Goal: Task Accomplishment & Management: Manage account settings

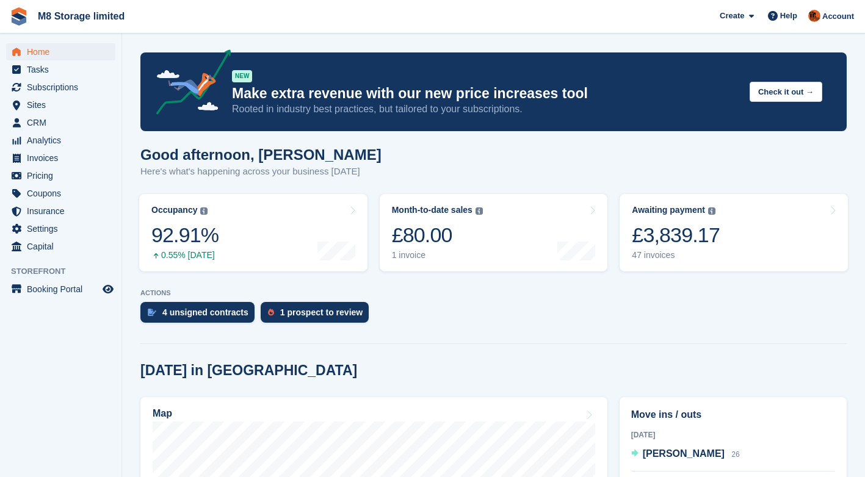
scroll to position [765, 0]
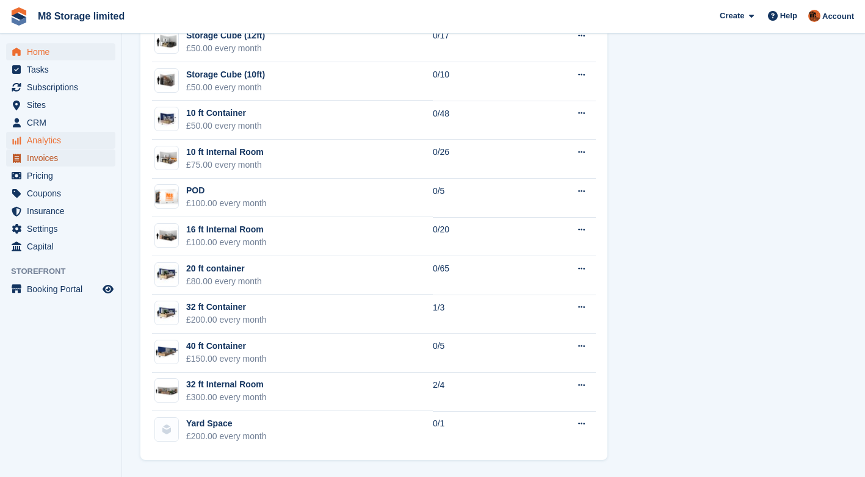
drag, startPoint x: 43, startPoint y: 157, endPoint x: 44, endPoint y: 144, distance: 12.8
click at [43, 157] on span "Invoices" at bounding box center [63, 158] width 73 height 17
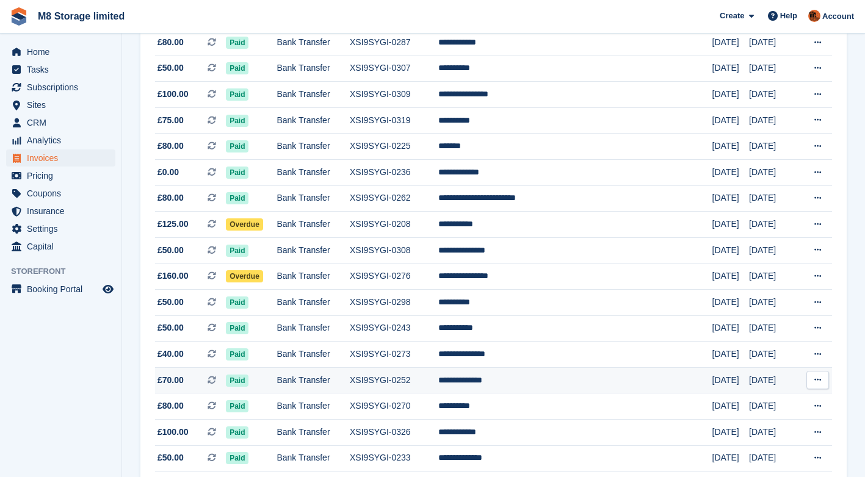
scroll to position [1087, 0]
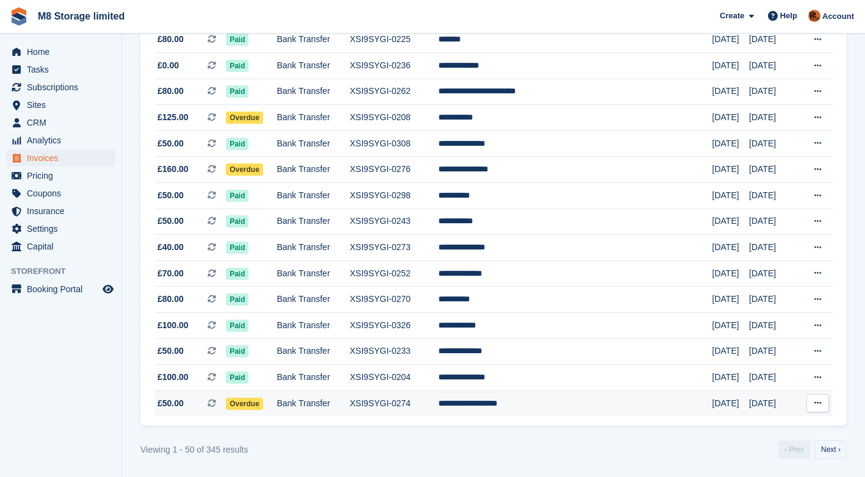
click at [253, 403] on span "Overdue" at bounding box center [244, 404] width 37 height 12
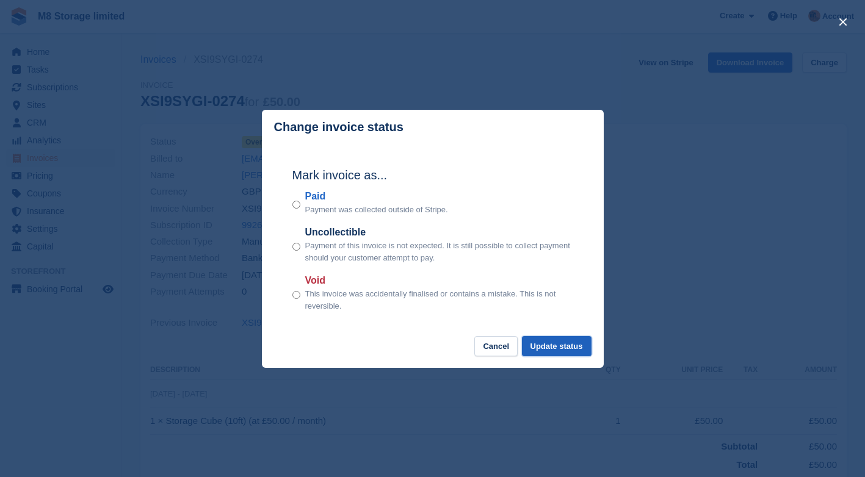
click at [543, 351] on button "Update status" at bounding box center [557, 346] width 70 height 20
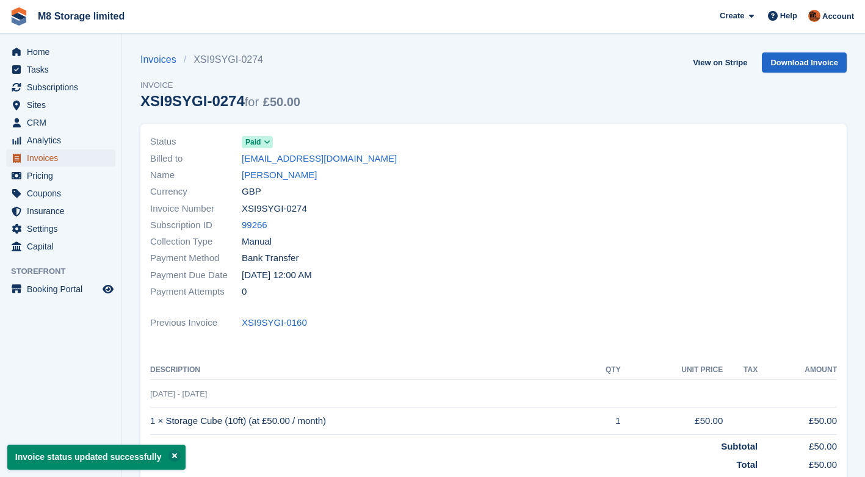
click at [56, 157] on span "Invoices" at bounding box center [63, 158] width 73 height 17
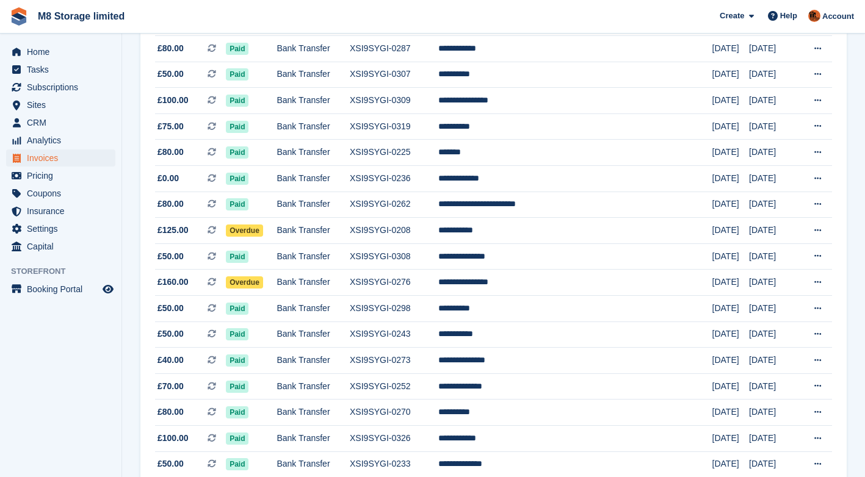
scroll to position [1087, 0]
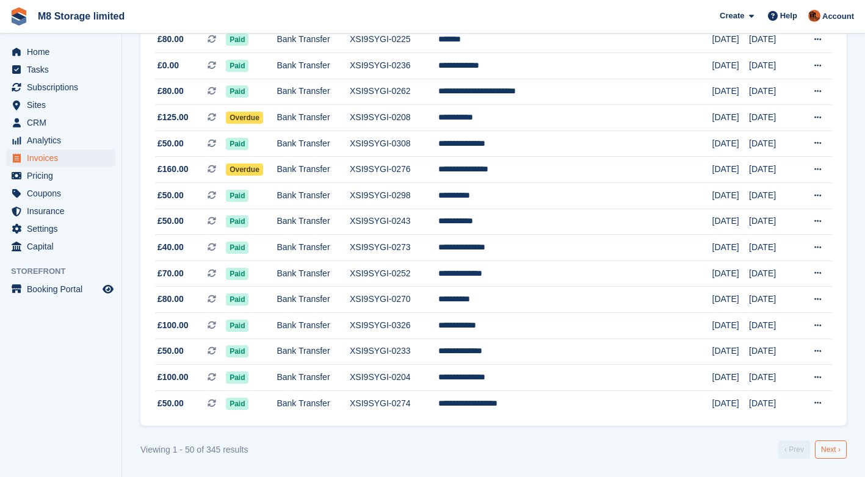
click at [830, 453] on link "Next ›" at bounding box center [831, 450] width 32 height 18
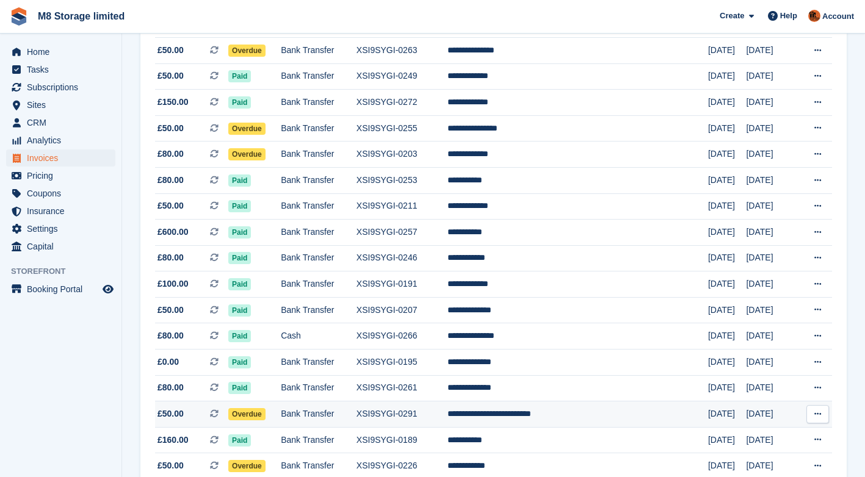
scroll to position [782, 0]
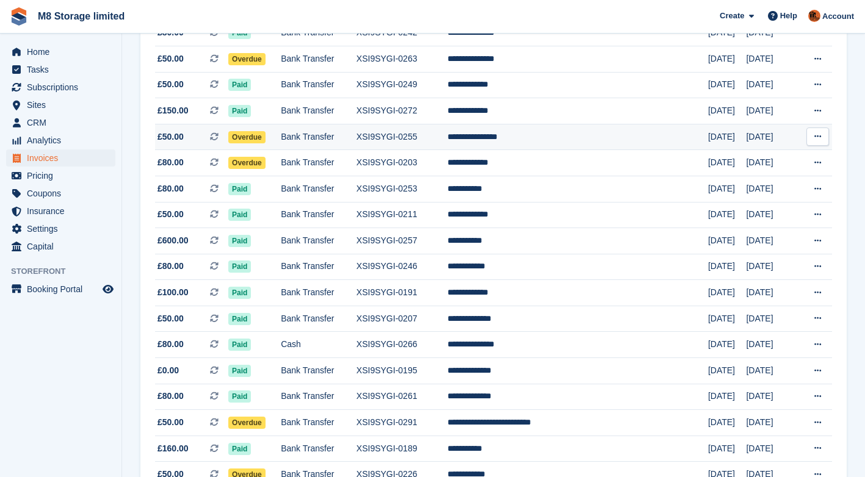
click at [265, 134] on span "Overdue" at bounding box center [246, 137] width 37 height 12
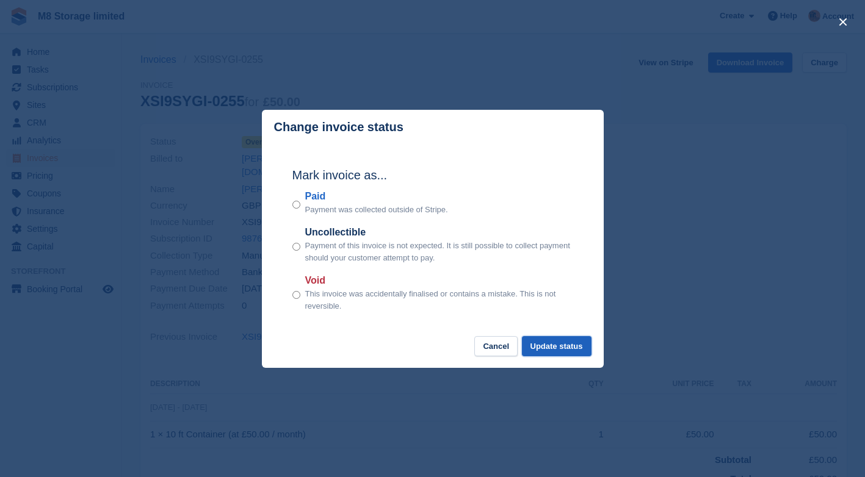
click at [547, 348] on button "Update status" at bounding box center [557, 346] width 70 height 20
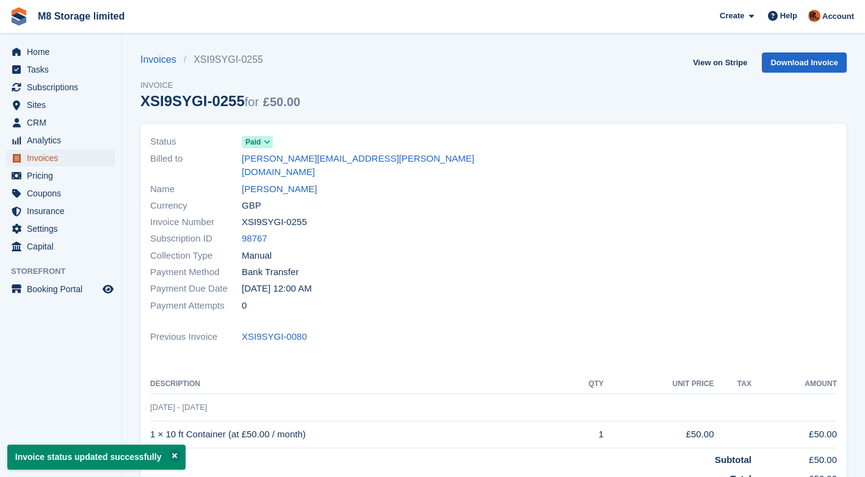
click at [53, 158] on span "Invoices" at bounding box center [63, 158] width 73 height 17
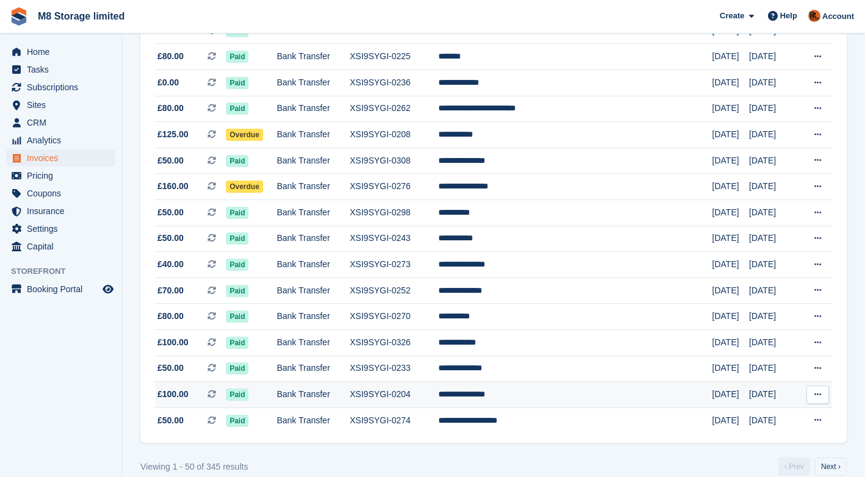
scroll to position [1087, 0]
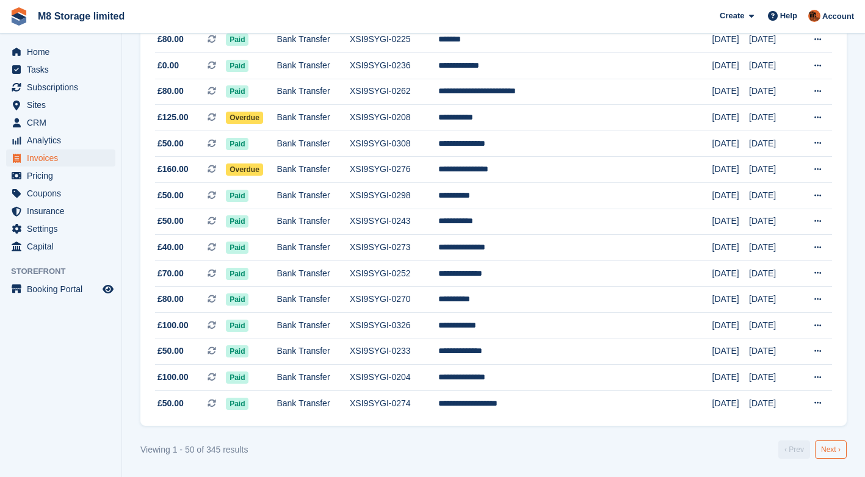
click at [821, 452] on link "Next ›" at bounding box center [831, 450] width 32 height 18
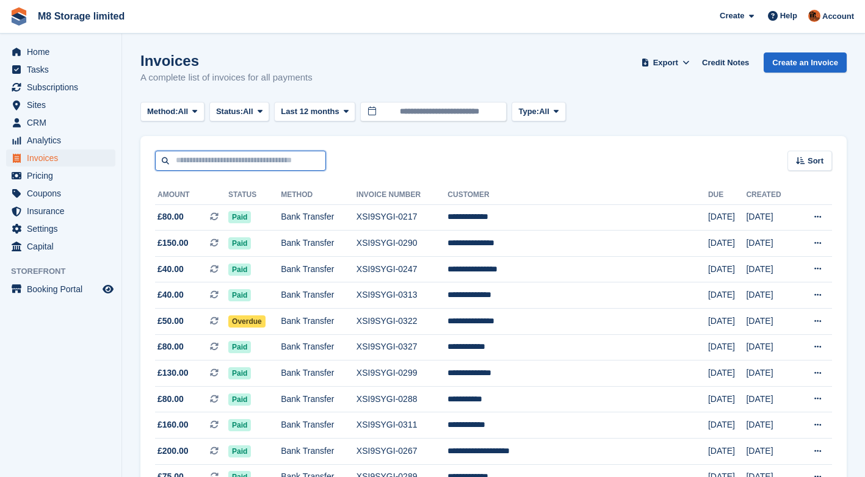
click at [284, 159] on input "text" at bounding box center [240, 161] width 171 height 20
type input "*******"
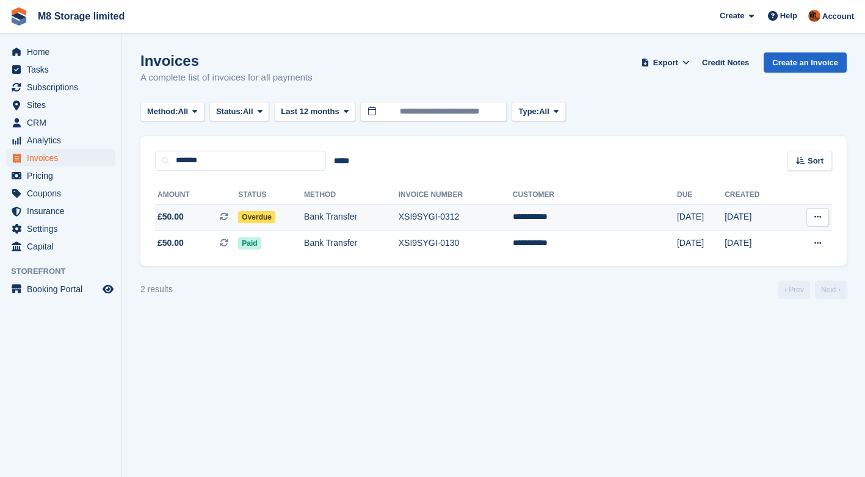
click at [275, 215] on span "Overdue" at bounding box center [256, 217] width 37 height 12
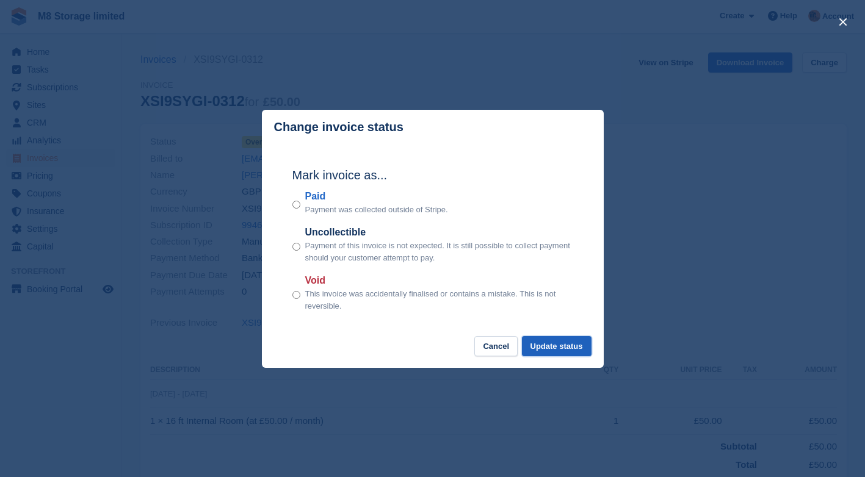
click at [575, 345] on button "Update status" at bounding box center [557, 346] width 70 height 20
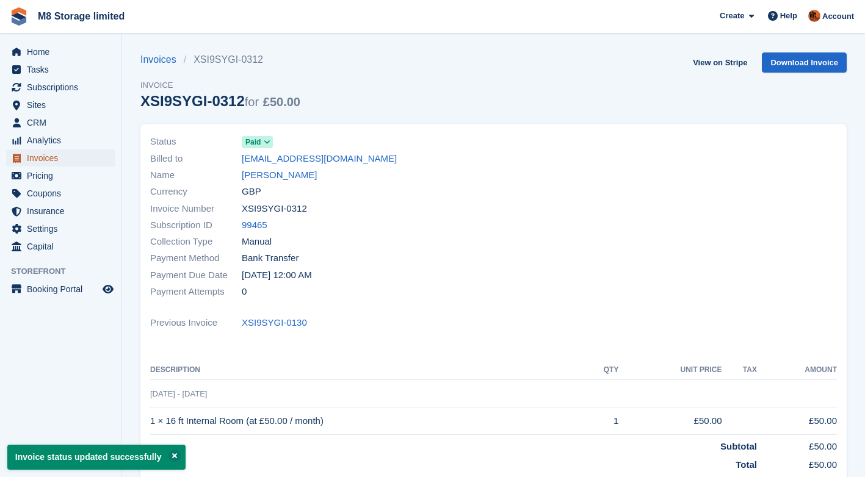
click at [65, 159] on span "Invoices" at bounding box center [63, 158] width 73 height 17
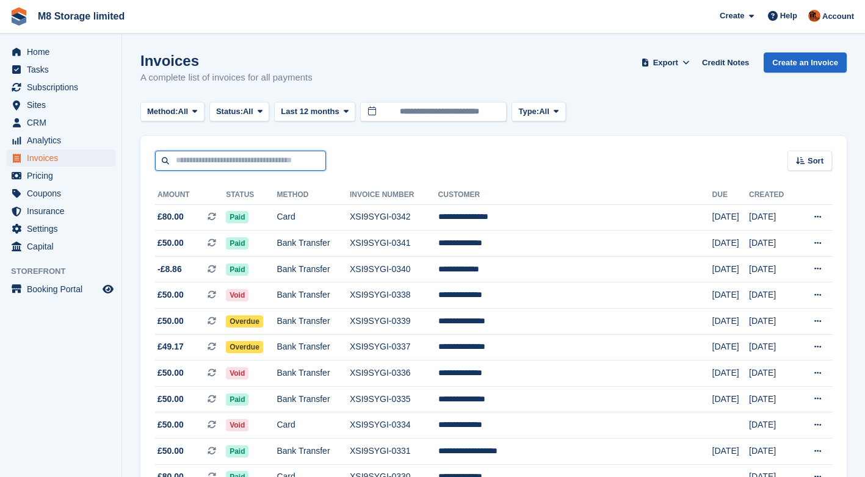
click at [247, 159] on input "text" at bounding box center [240, 161] width 171 height 20
type input "*****"
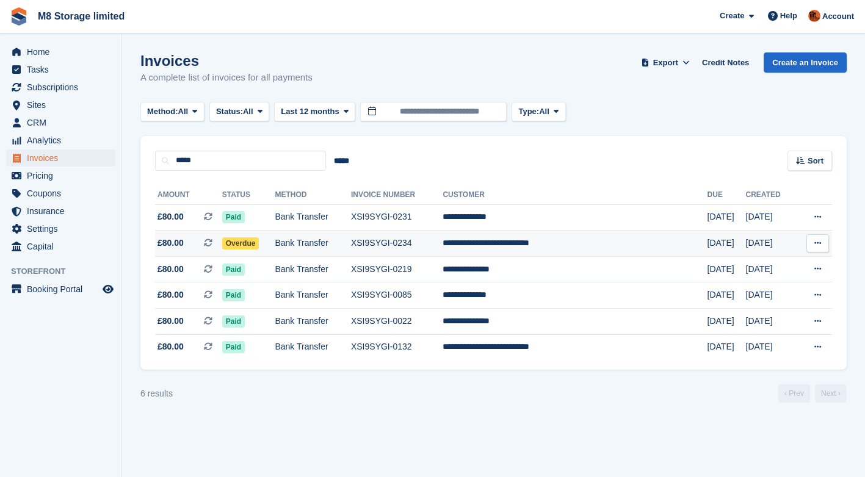
click at [259, 243] on span "Overdue" at bounding box center [240, 243] width 37 height 12
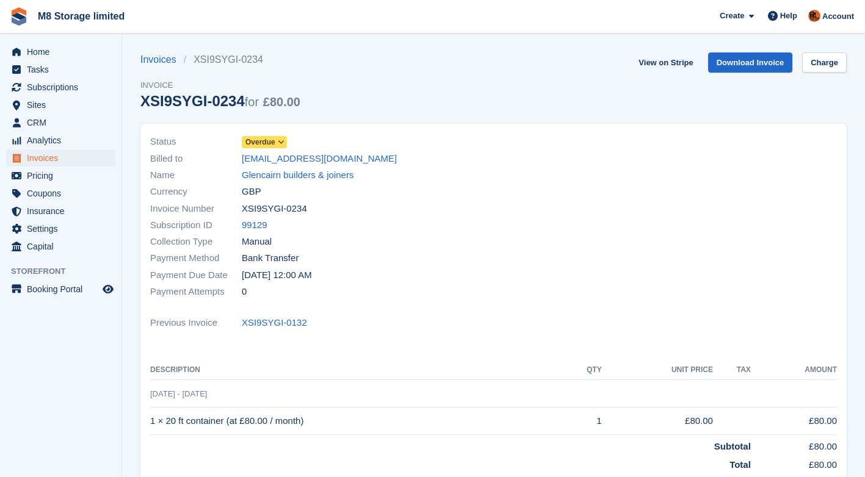
click at [272, 143] on span "Overdue" at bounding box center [260, 142] width 30 height 11
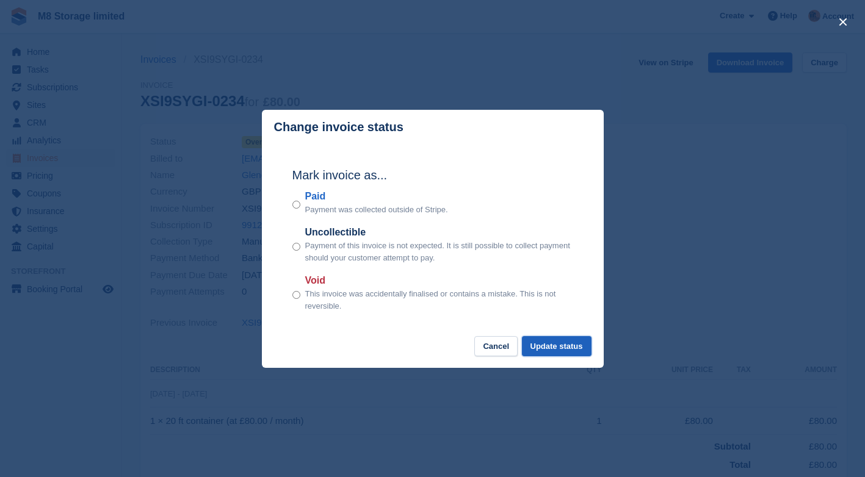
click at [543, 344] on button "Update status" at bounding box center [557, 346] width 70 height 20
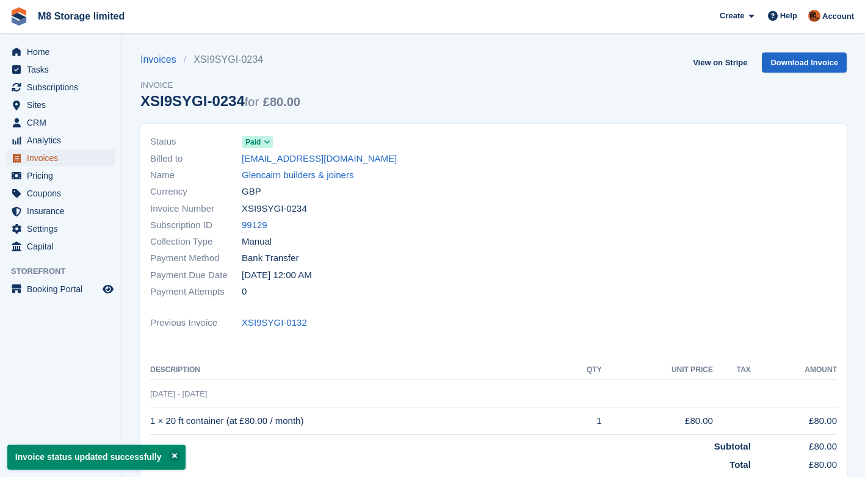
click at [56, 160] on span "Invoices" at bounding box center [63, 158] width 73 height 17
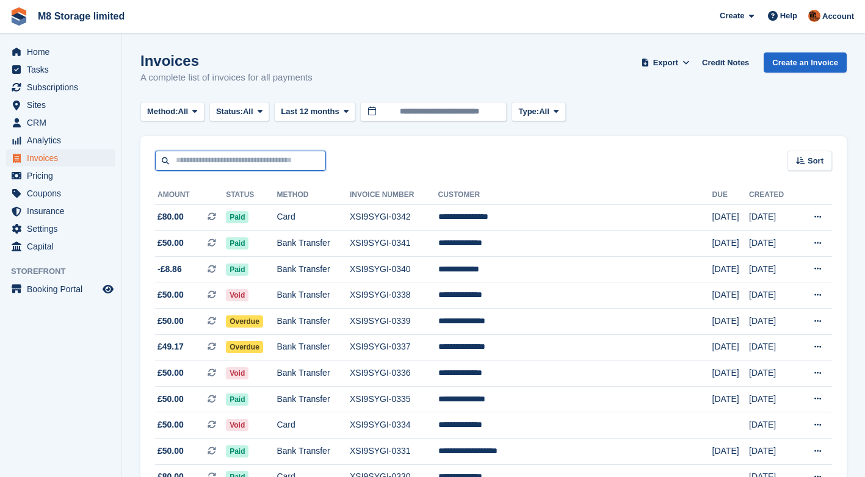
click at [212, 159] on input "text" at bounding box center [240, 161] width 171 height 20
type input "****"
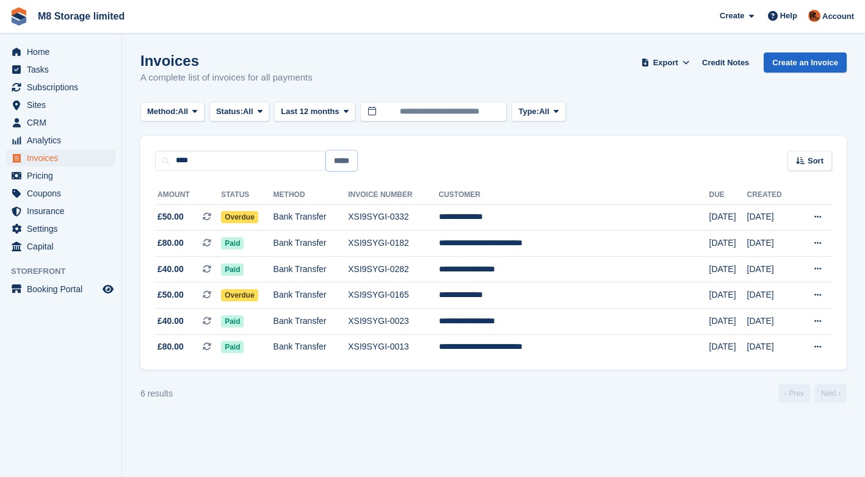
click at [337, 164] on input "*****" at bounding box center [341, 161] width 31 height 20
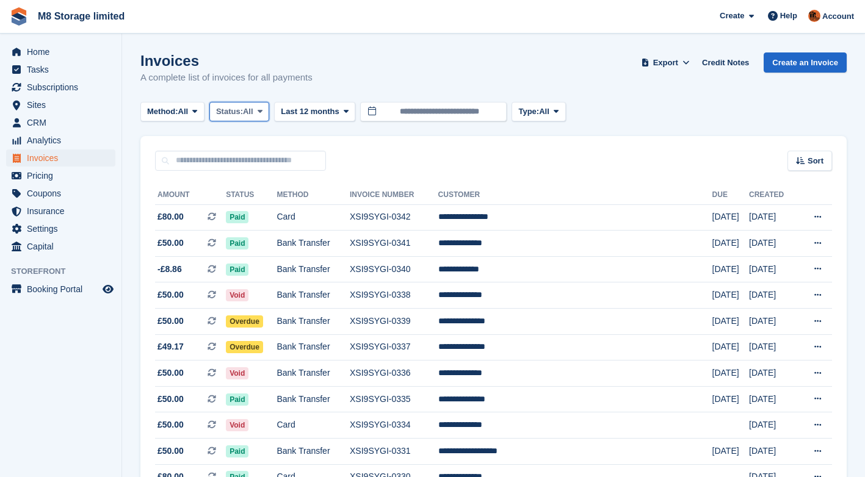
click at [258, 115] on button "Status: All" at bounding box center [239, 112] width 60 height 20
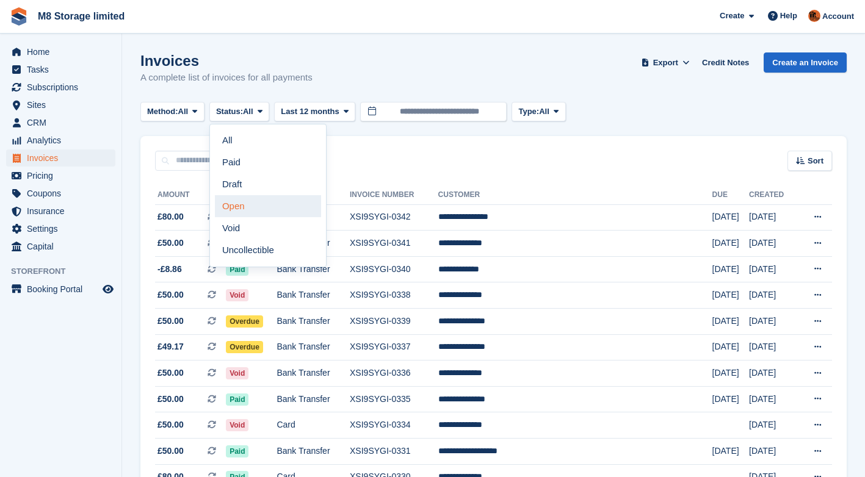
click at [244, 206] on link "Open" at bounding box center [268, 206] width 106 height 22
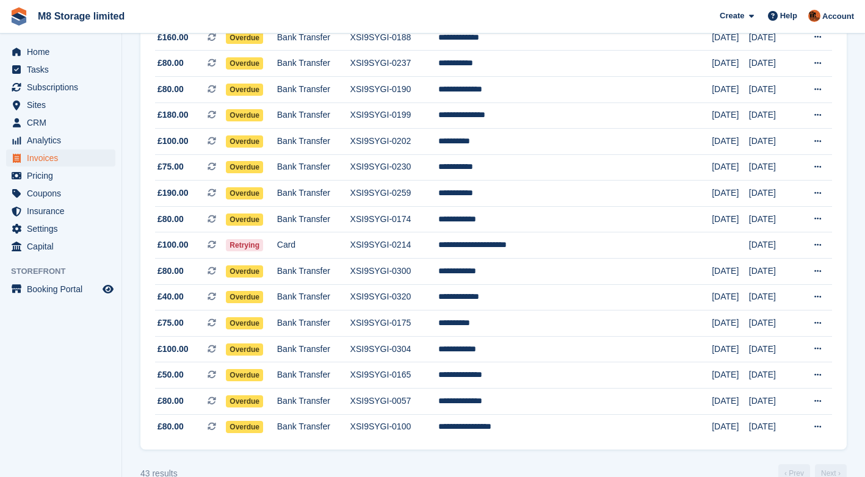
scroll to position [906, 0]
